Goal: Information Seeking & Learning: Find specific fact

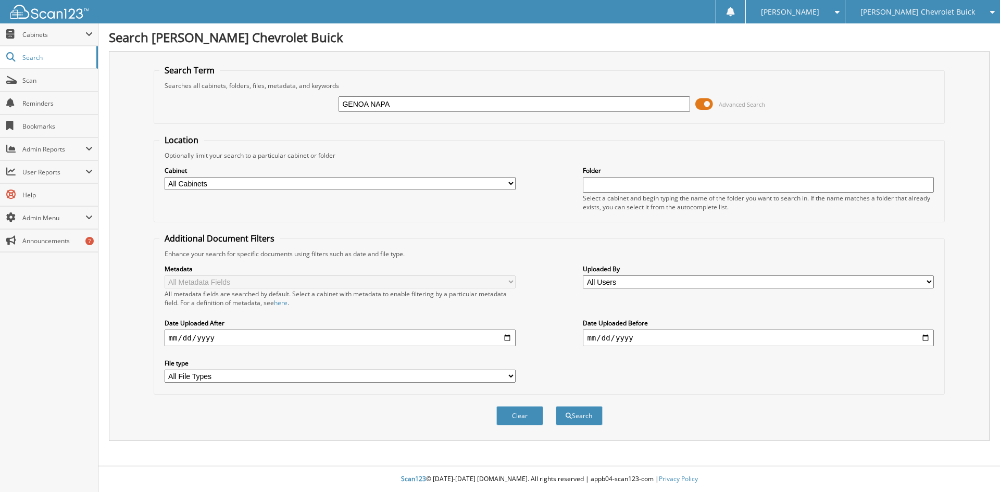
type input "GENOA NAPA"
click at [556, 406] on button "Search" at bounding box center [579, 415] width 47 height 19
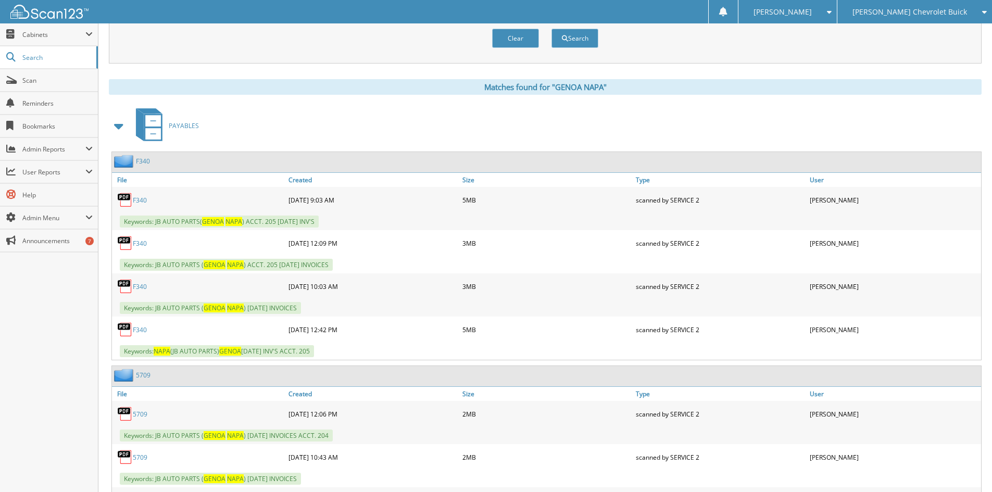
scroll to position [417, 0]
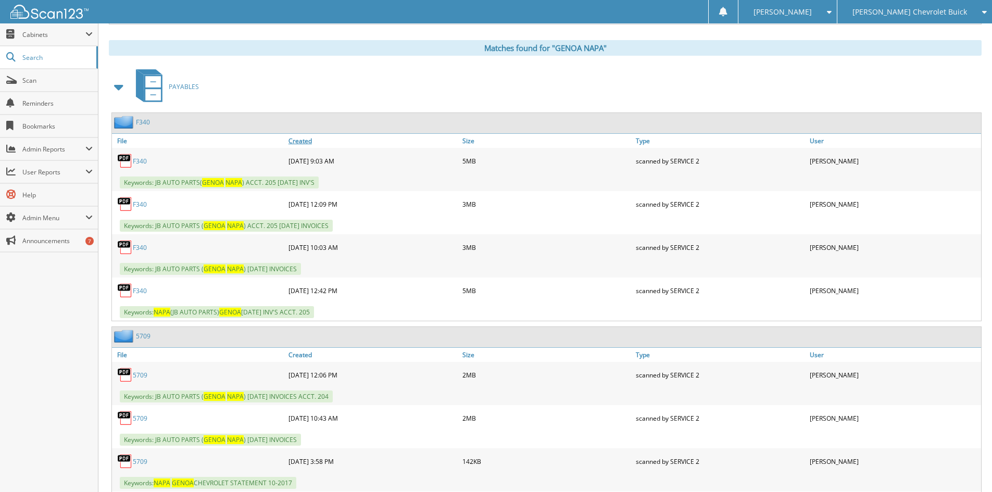
click at [304, 142] on link "Created" at bounding box center [373, 141] width 174 height 14
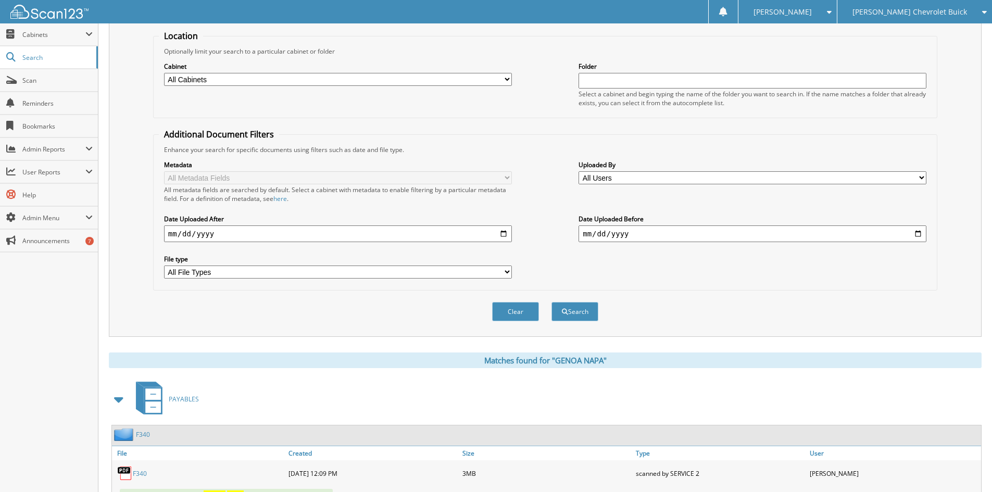
scroll to position [0, 0]
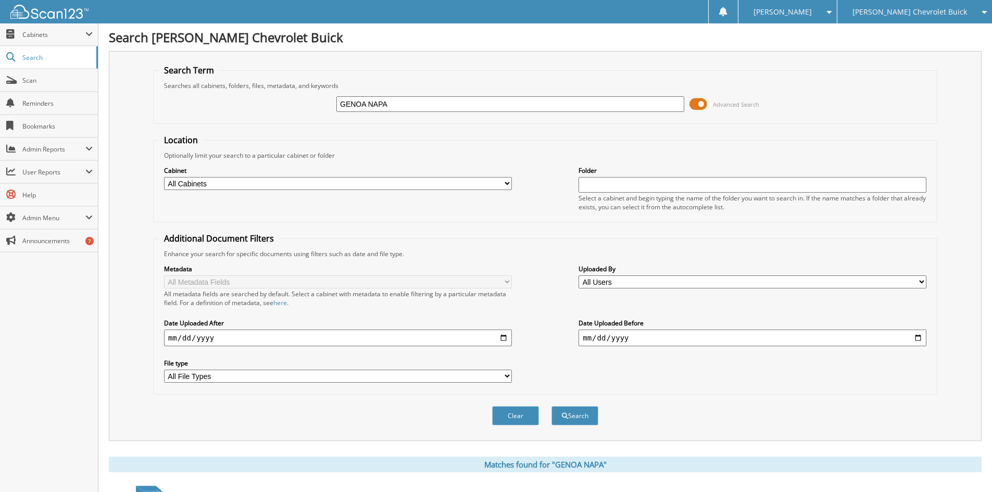
drag, startPoint x: 366, startPoint y: 104, endPoint x: 307, endPoint y: 104, distance: 59.4
click at [307, 104] on div "GENOA NAPA Advanced Search" at bounding box center [545, 104] width 773 height 28
type input "NAPA"
click at [552, 406] on button "Search" at bounding box center [575, 415] width 47 height 19
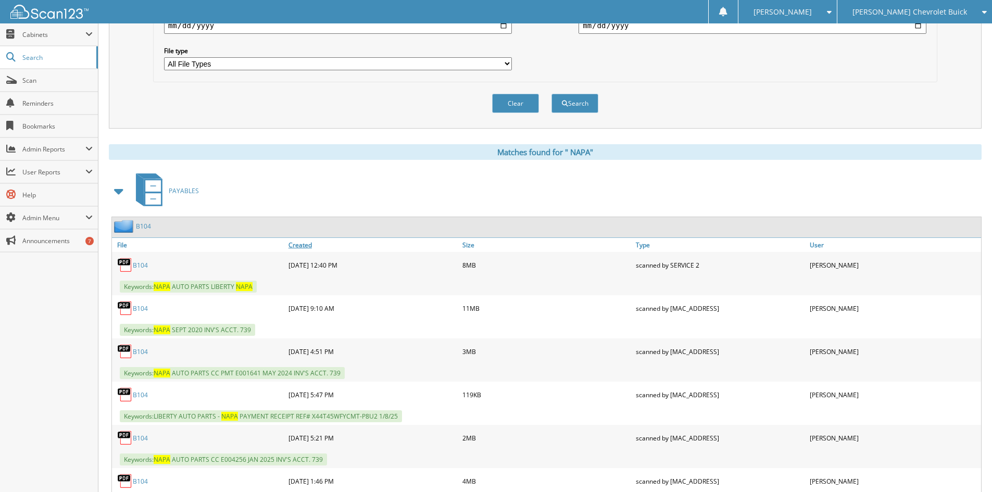
click at [304, 245] on link "Created" at bounding box center [373, 245] width 174 height 14
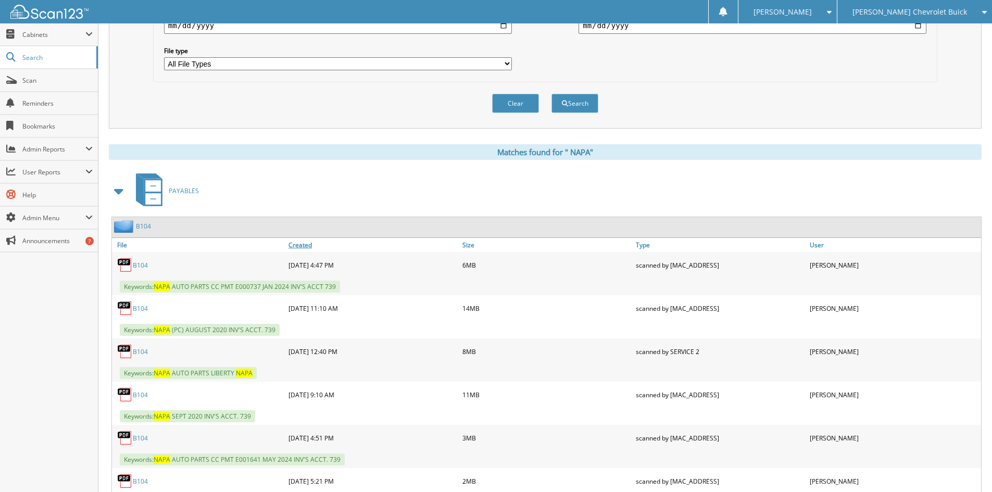
click at [306, 247] on link "Created" at bounding box center [373, 245] width 174 height 14
